Goal: Find specific page/section: Find specific page/section

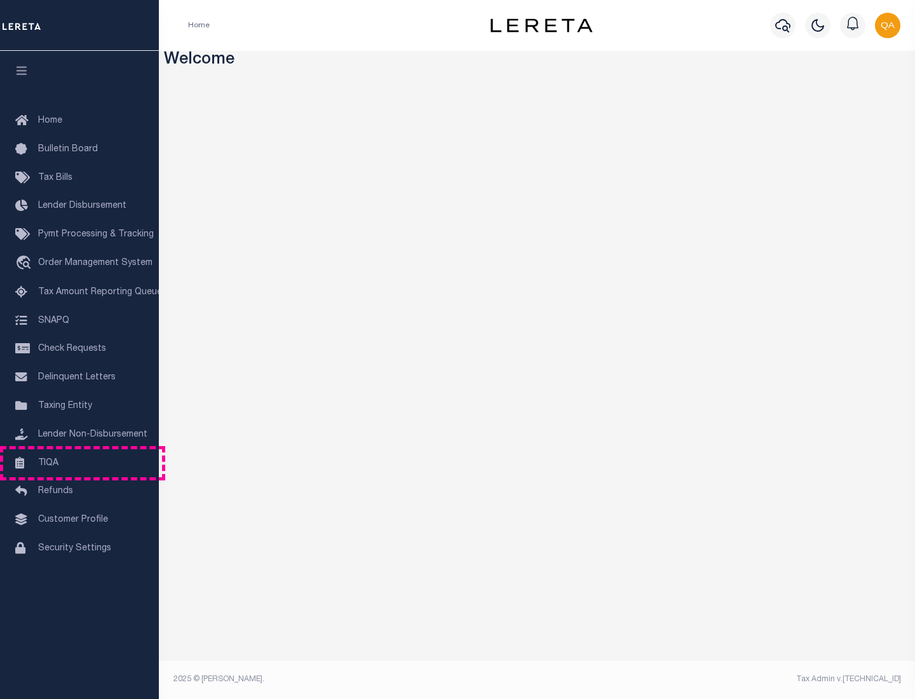
click at [79, 462] on link "TIQA" at bounding box center [79, 463] width 159 height 29
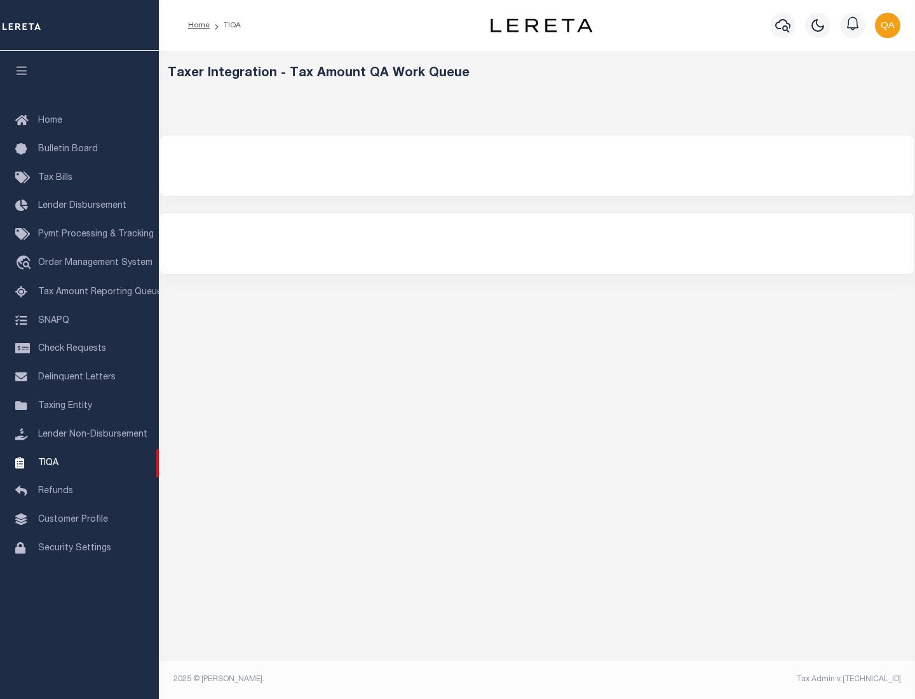
select select "200"
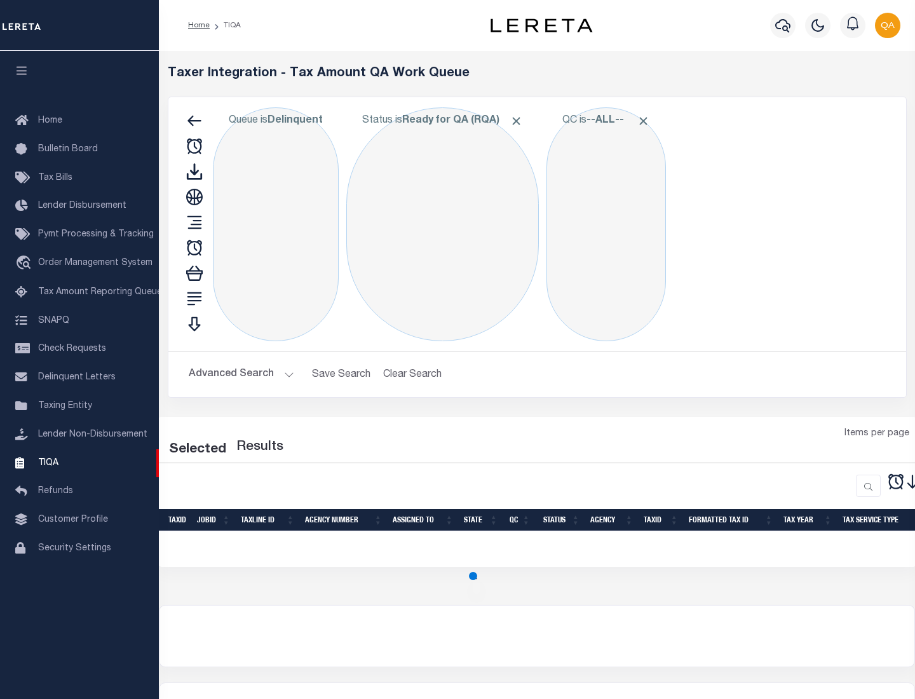
select select "200"
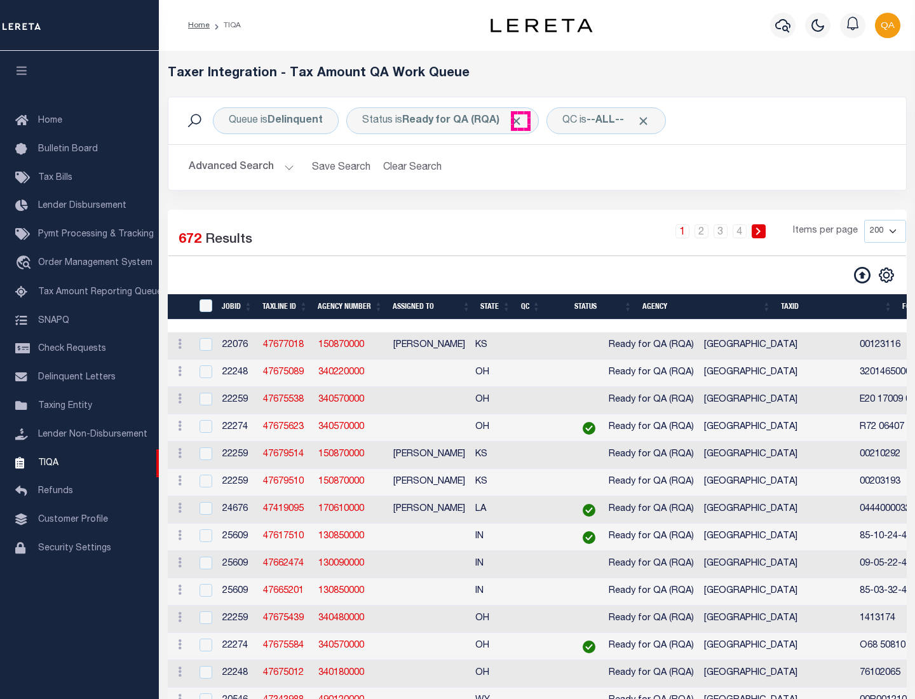
click at [520, 121] on span "Click to Remove" at bounding box center [515, 120] width 13 height 13
